Goal: Transaction & Acquisition: Purchase product/service

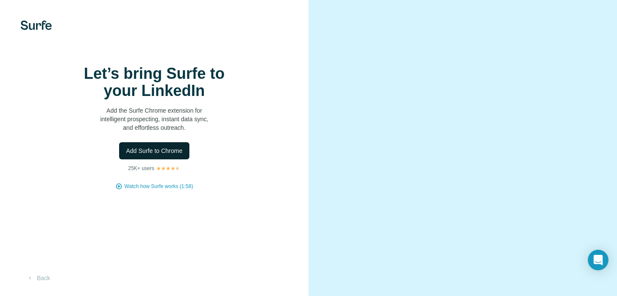
click at [166, 155] on span "Add Surfe to Chrome" at bounding box center [154, 150] width 57 height 9
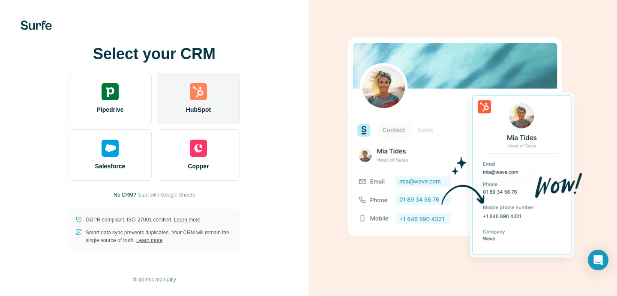
click at [212, 119] on div "HubSpot" at bounding box center [198, 98] width 83 height 51
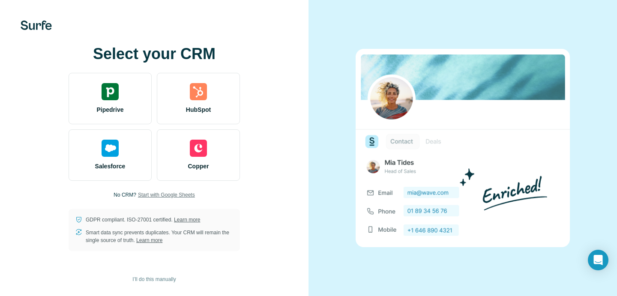
click at [185, 192] on span "Start with Google Sheets" at bounding box center [166, 195] width 57 height 8
click at [168, 278] on span "I’ll do this manually" at bounding box center [153, 279] width 43 height 8
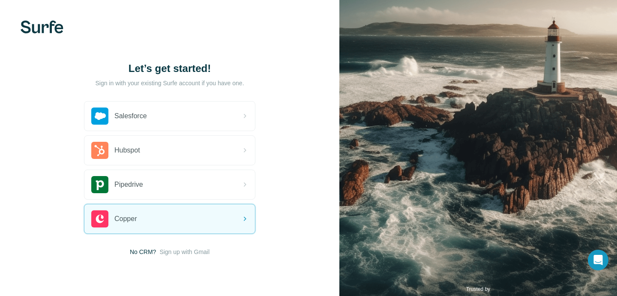
scroll to position [22, 0]
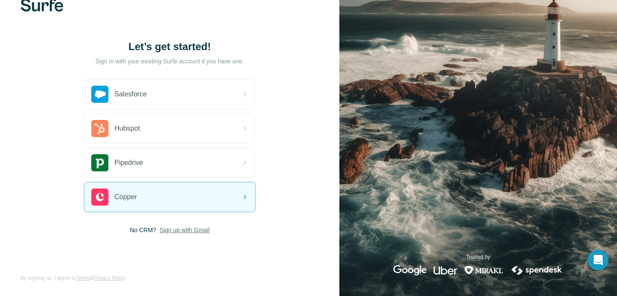
click at [194, 228] on span "Sign up with Gmail" at bounding box center [184, 230] width 50 height 9
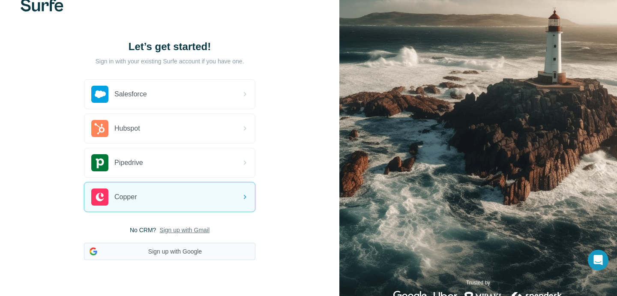
click at [239, 254] on button "Sign up with Google" at bounding box center [169, 251] width 171 height 17
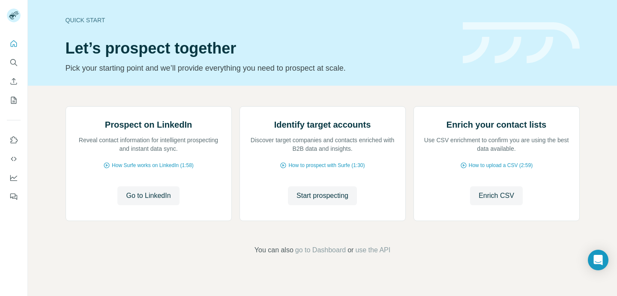
click at [18, 98] on button "My lists" at bounding box center [14, 100] width 14 height 15
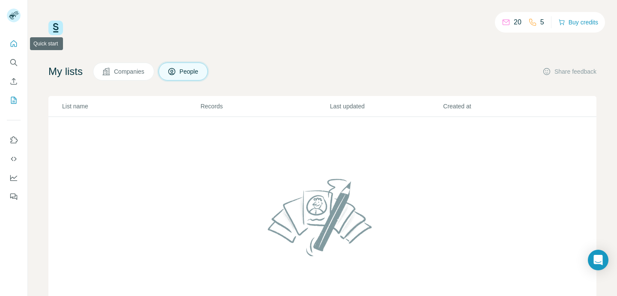
click at [11, 47] on icon "Quick start" at bounding box center [13, 43] width 9 height 9
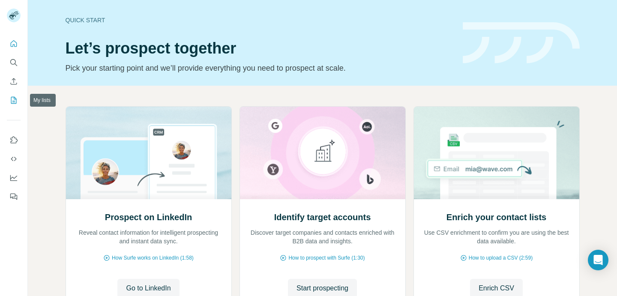
click at [13, 105] on button "My lists" at bounding box center [14, 100] width 14 height 15
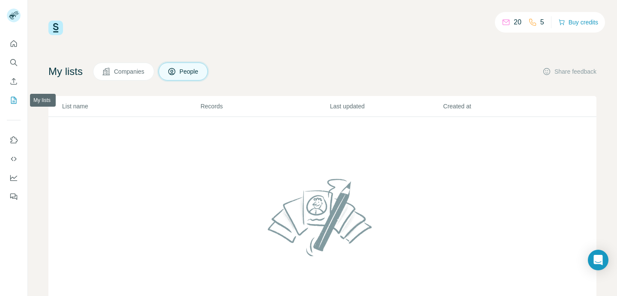
click at [13, 105] on button "My lists" at bounding box center [14, 100] width 14 height 15
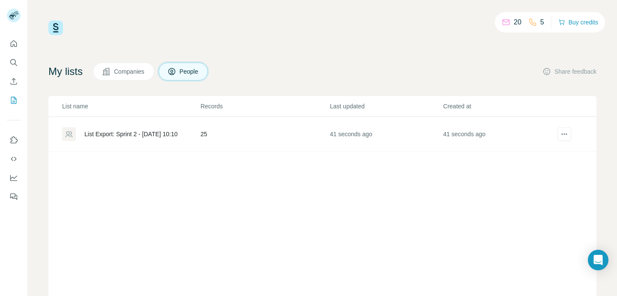
click at [194, 131] on div "List Export: Sprint 2 - [DATE] 10:10" at bounding box center [130, 134] width 137 height 14
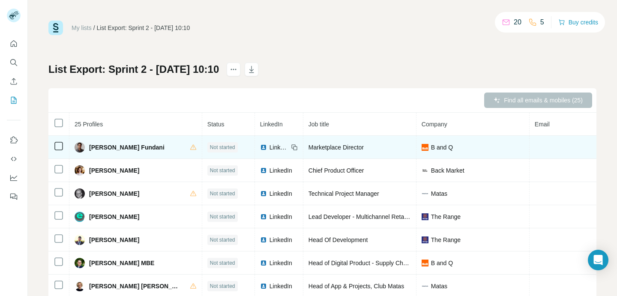
scroll to position [5, 0]
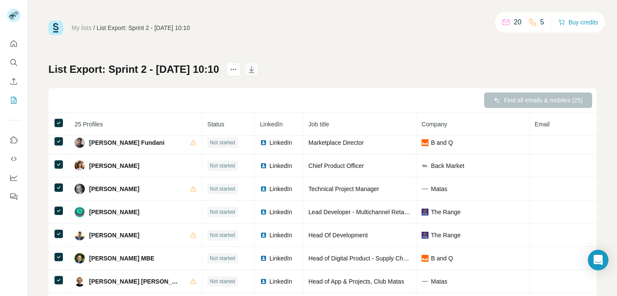
click at [256, 70] on icon "button" at bounding box center [251, 69] width 9 height 9
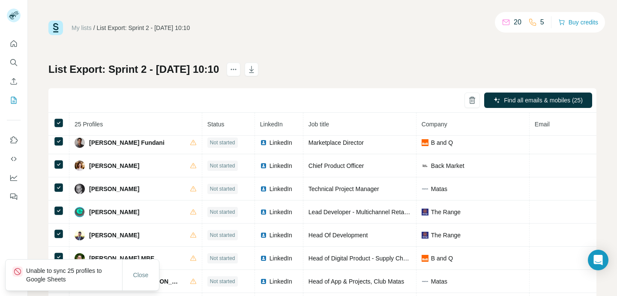
scroll to position [63, 0]
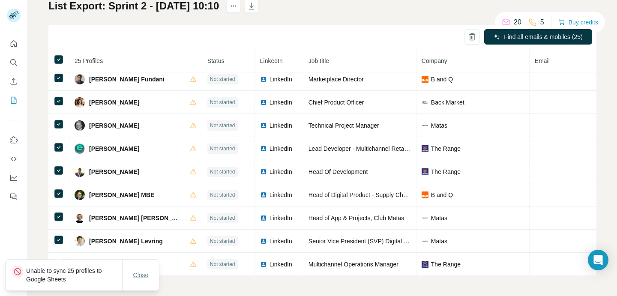
click at [149, 277] on button "Close" at bounding box center [140, 274] width 27 height 15
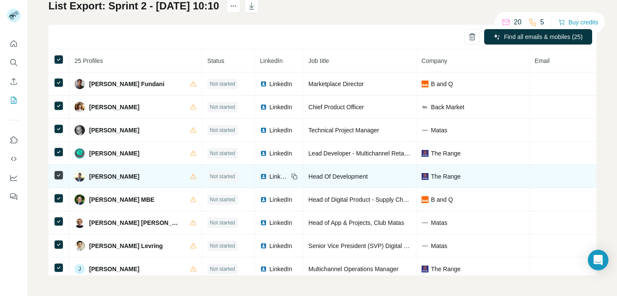
scroll to position [0, 0]
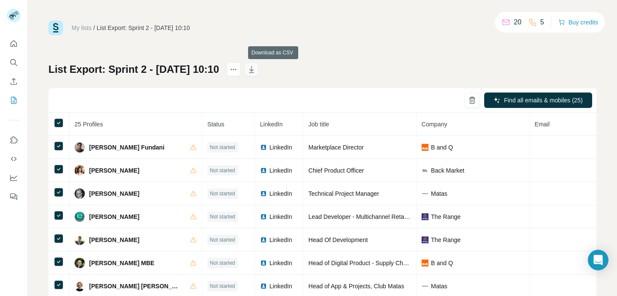
click at [256, 71] on icon "button" at bounding box center [251, 69] width 9 height 9
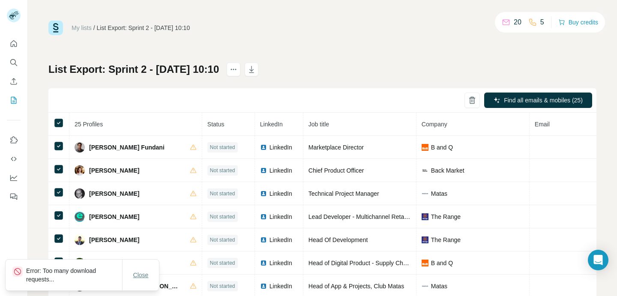
click at [146, 274] on span "Close" at bounding box center [140, 275] width 15 height 9
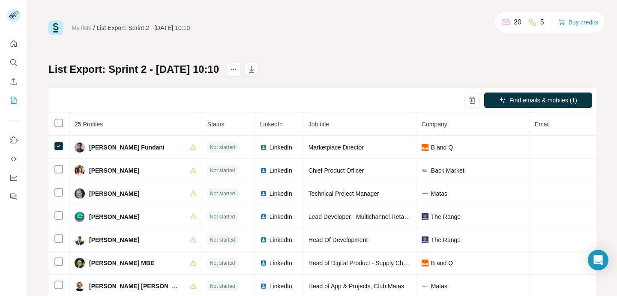
click at [256, 72] on icon "button" at bounding box center [251, 69] width 9 height 9
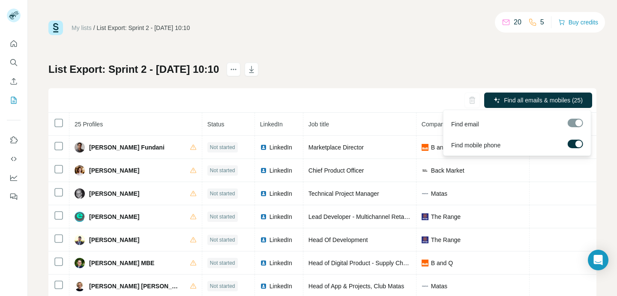
click at [575, 146] on label at bounding box center [574, 144] width 15 height 9
click at [577, 122] on div at bounding box center [574, 123] width 15 height 9
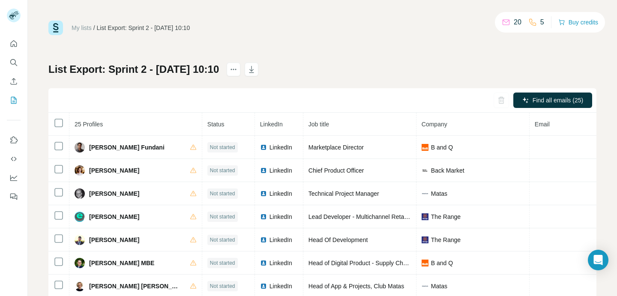
click at [428, 52] on div "My lists / List Export: Sprint 2 - 12/08/2025 10:10 20 5 Buy credits List Expor…" at bounding box center [322, 180] width 548 height 318
click at [256, 70] on icon "button" at bounding box center [251, 69] width 9 height 9
click at [576, 24] on button "Buy credits" at bounding box center [578, 22] width 40 height 12
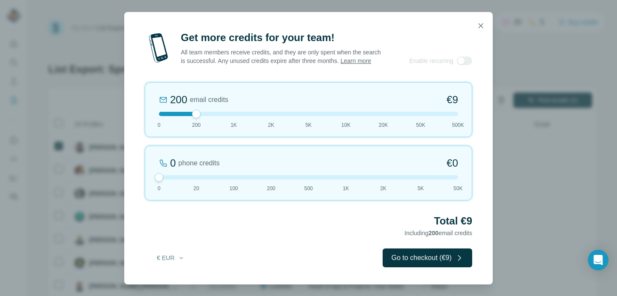
drag, startPoint x: 196, startPoint y: 179, endPoint x: 131, endPoint y: 179, distance: 65.1
click at [131, 179] on div "Get more credits for your team! All team members receive credits, and they are …" at bounding box center [308, 158] width 368 height 254
click at [452, 266] on button "Go to checkout (€9)" at bounding box center [427, 257] width 90 height 19
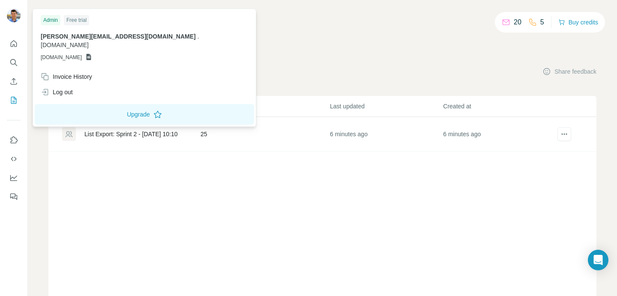
click at [20, 14] on img at bounding box center [14, 16] width 14 height 14
click at [101, 69] on div "Invoice History" at bounding box center [145, 76] width 218 height 15
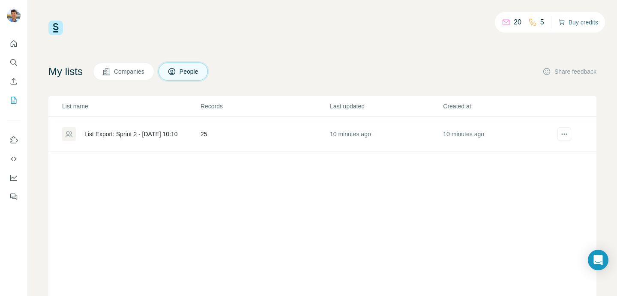
click at [577, 25] on button "Buy credits" at bounding box center [578, 22] width 40 height 12
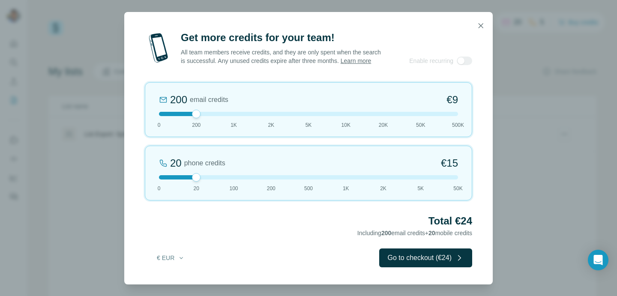
click at [162, 185] on div "20 phone credits €[PHONE_NUMBER] 1K 2K 5K 50K" at bounding box center [308, 173] width 327 height 55
click at [454, 274] on div "Get more credits for your team! All team members receive credits, and they are …" at bounding box center [308, 158] width 368 height 254
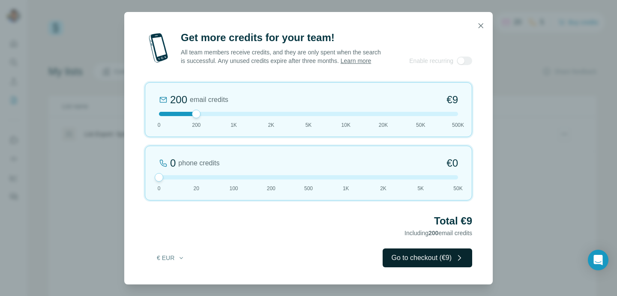
click at [454, 260] on button "Go to checkout (€9)" at bounding box center [427, 257] width 90 height 19
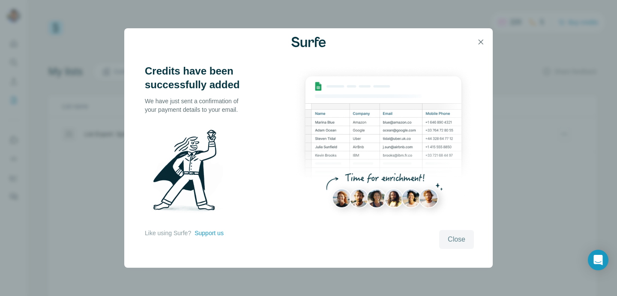
click at [456, 234] on span "Close" at bounding box center [457, 239] width 18 height 10
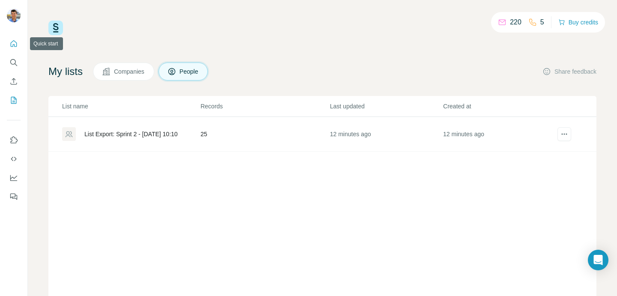
click at [17, 48] on button "Quick start" at bounding box center [14, 43] width 14 height 15
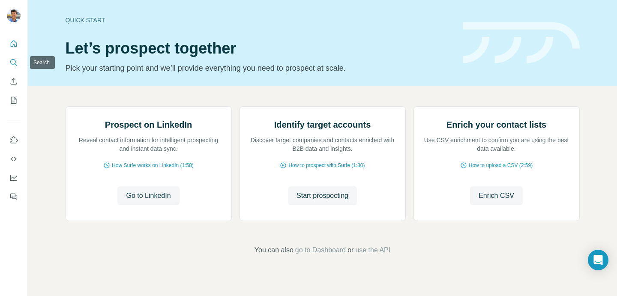
click at [10, 64] on icon "Search" at bounding box center [13, 62] width 9 height 9
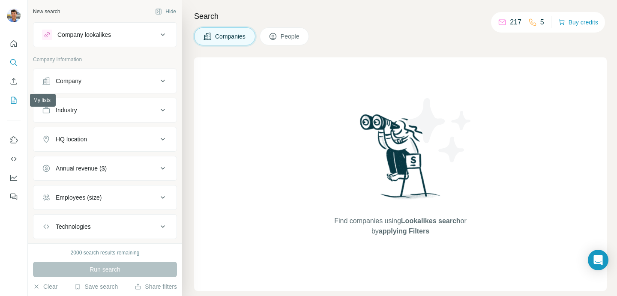
click at [15, 98] on icon "My lists" at bounding box center [14, 100] width 6 height 7
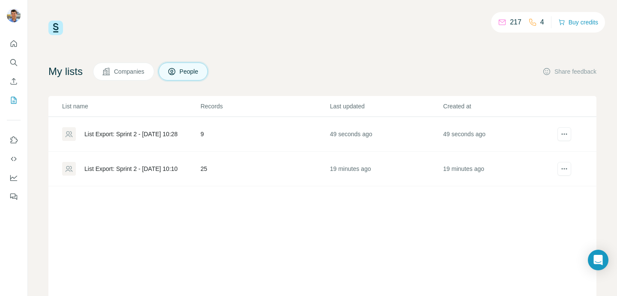
click at [398, 137] on td "49 seconds ago" at bounding box center [385, 134] width 113 height 35
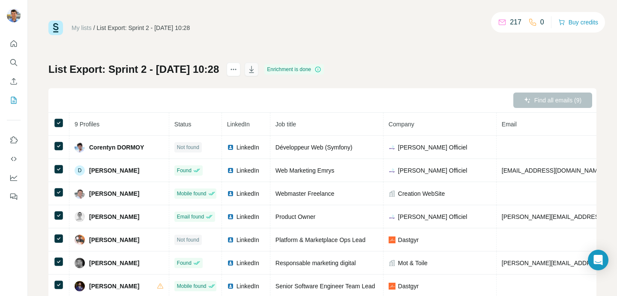
click at [256, 70] on icon "button" at bounding box center [251, 69] width 9 height 9
